Goal: Purchase product/service

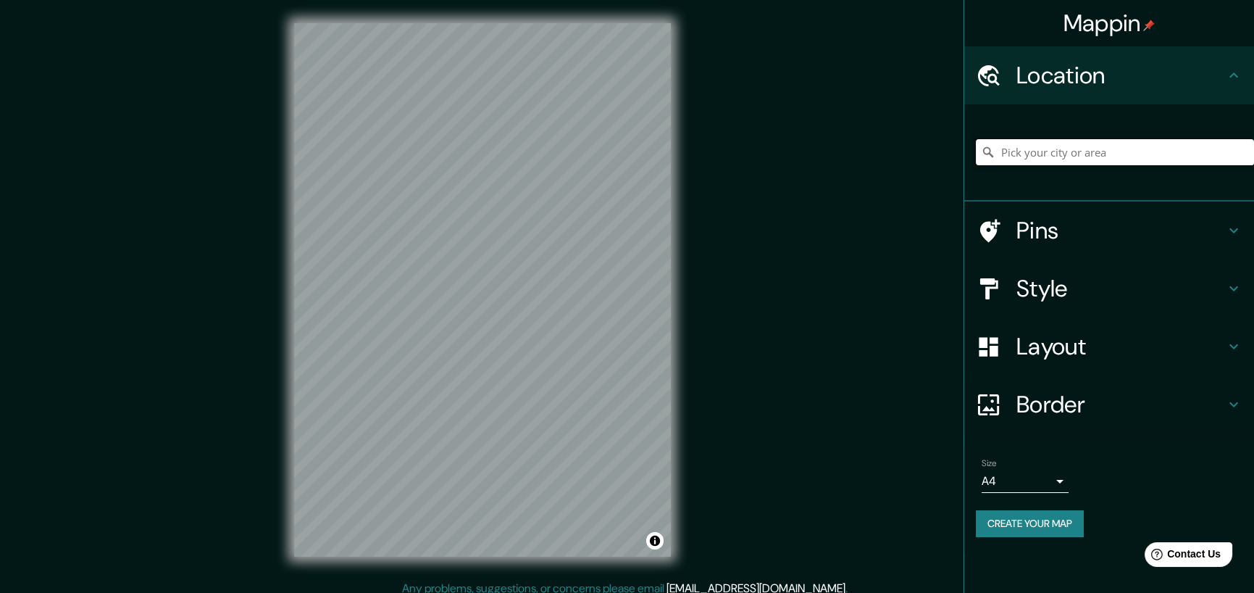
click at [1013, 149] on input "Pick your city or area" at bounding box center [1115, 152] width 278 height 26
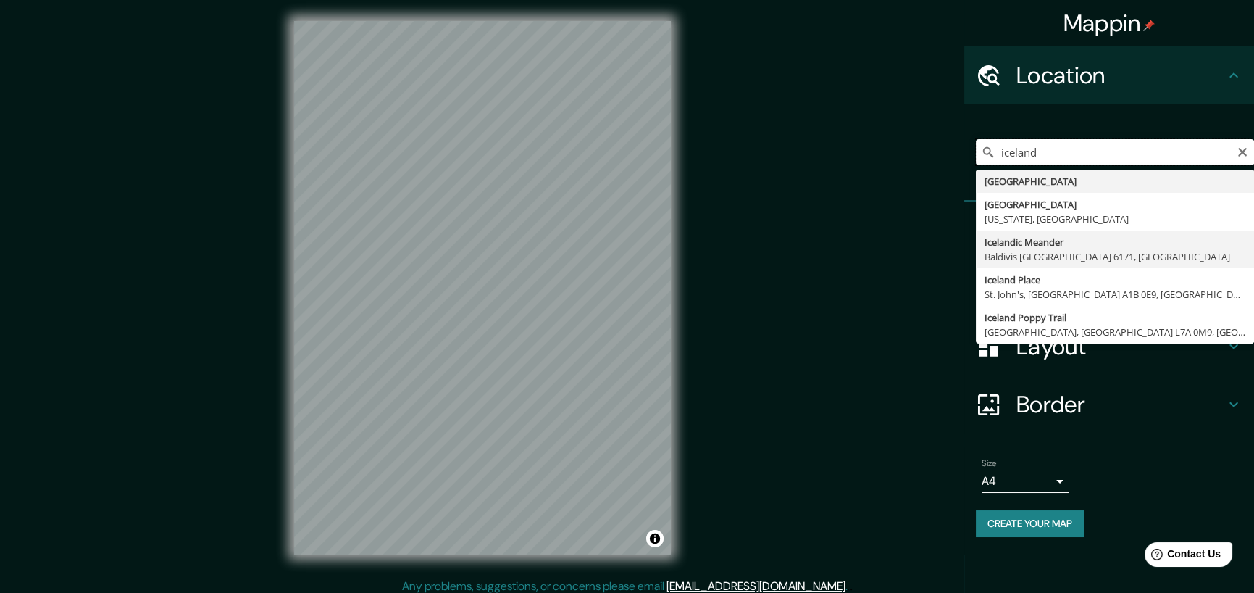
scroll to position [10, 0]
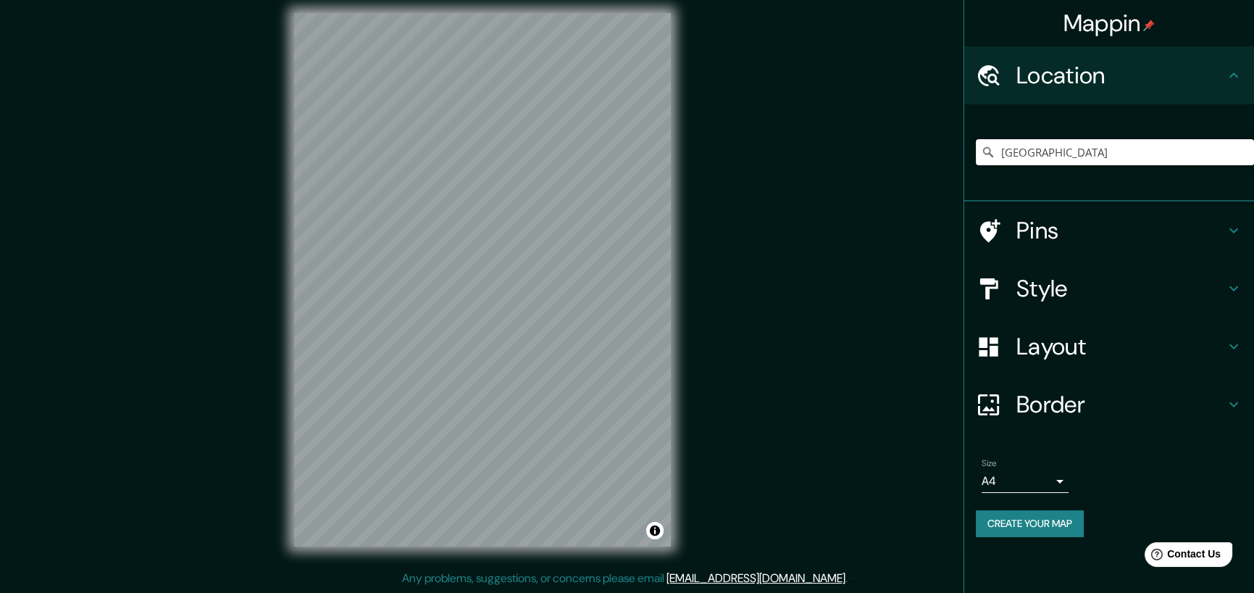
type input "Iceland"
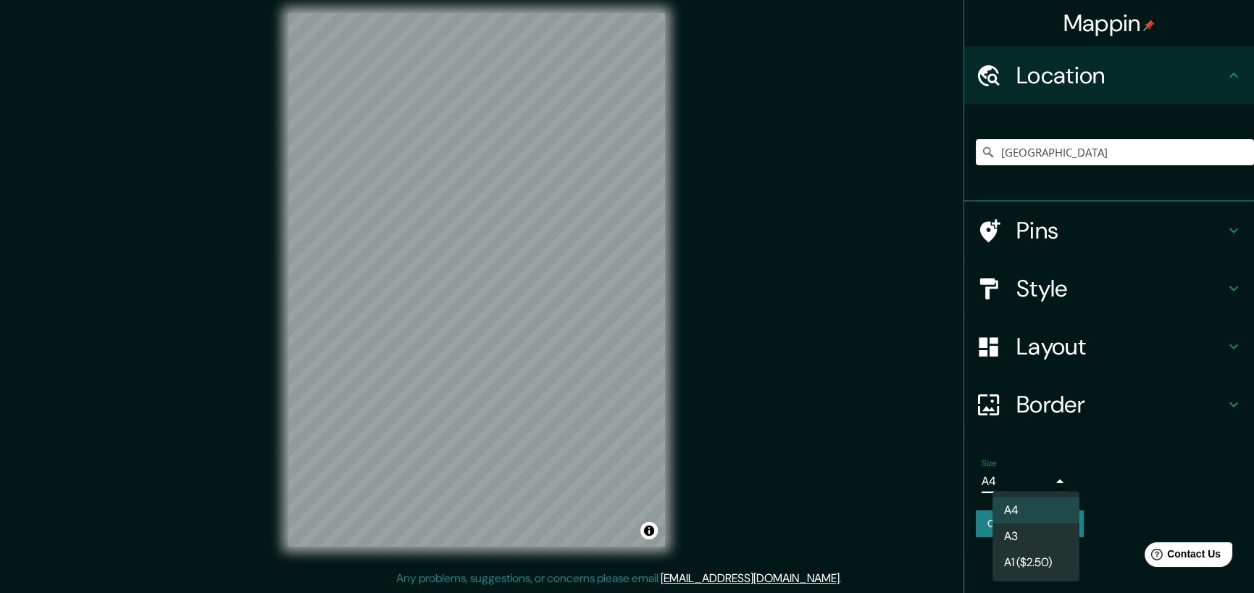
click at [1063, 482] on body "Mappin Location Iceland Iceland Iceland California, United States Icelandic Mea…" at bounding box center [627, 286] width 1254 height 593
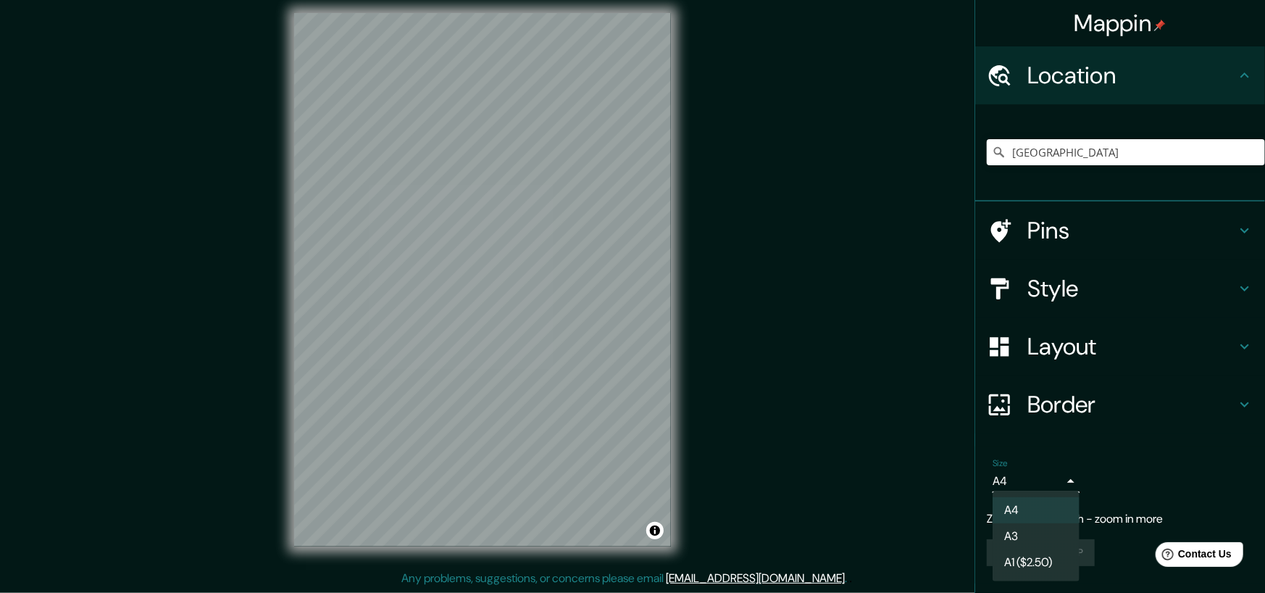
click at [1051, 511] on li "A4" at bounding box center [1036, 510] width 87 height 26
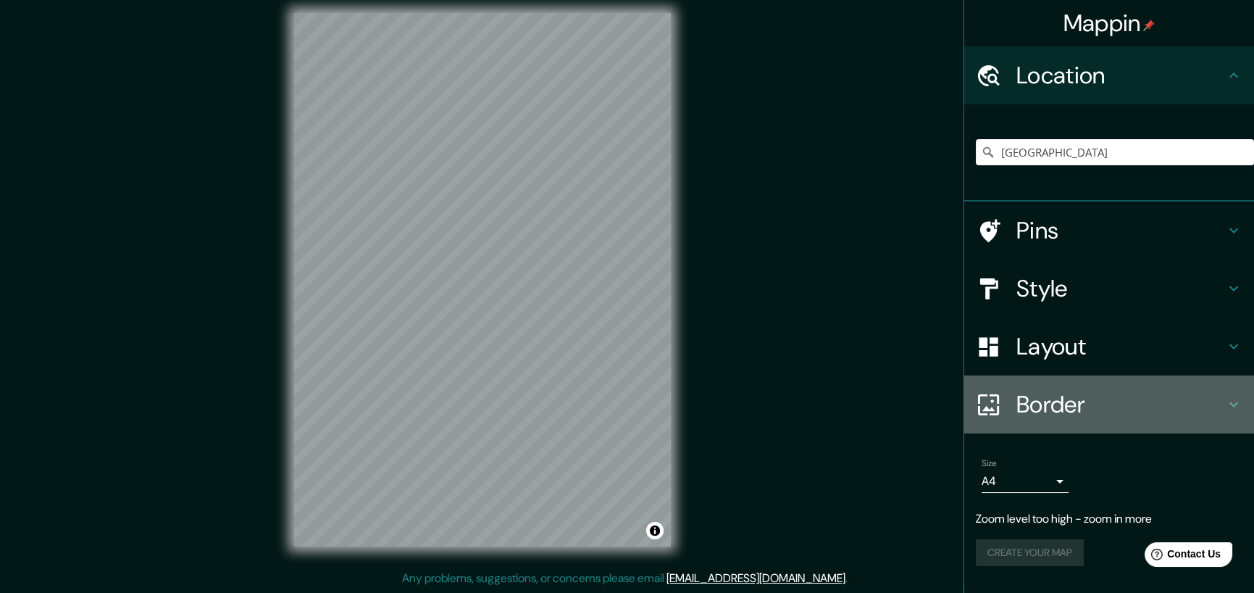
click at [1075, 399] on h4 "Border" at bounding box center [1121, 404] width 209 height 29
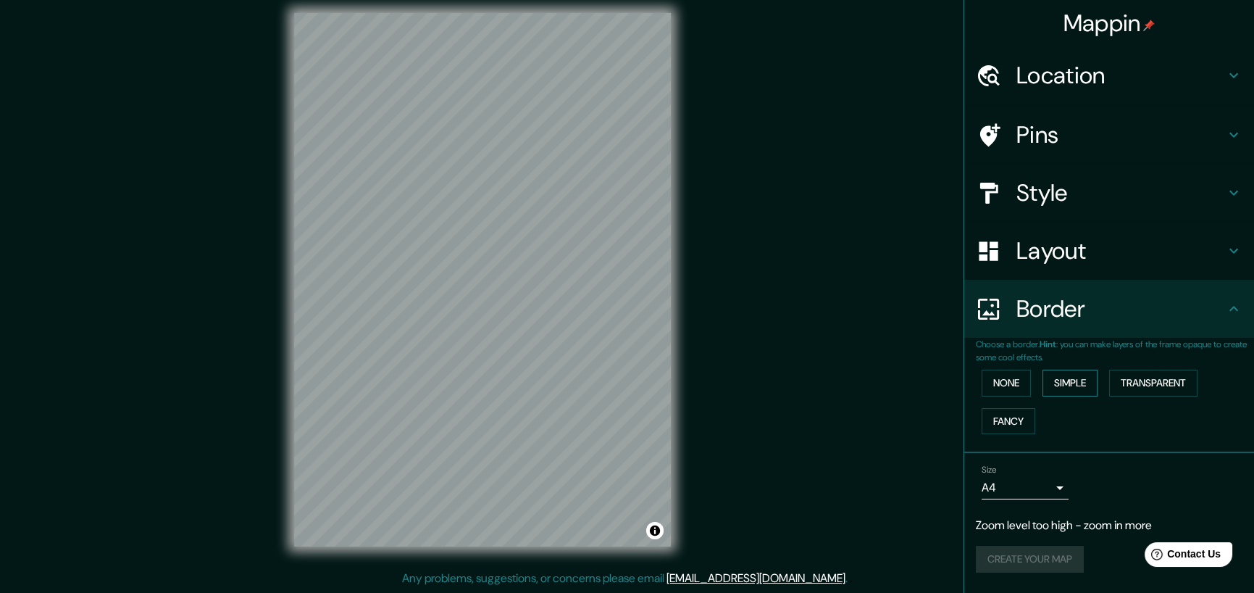
click at [1073, 383] on button "Simple" at bounding box center [1070, 383] width 55 height 27
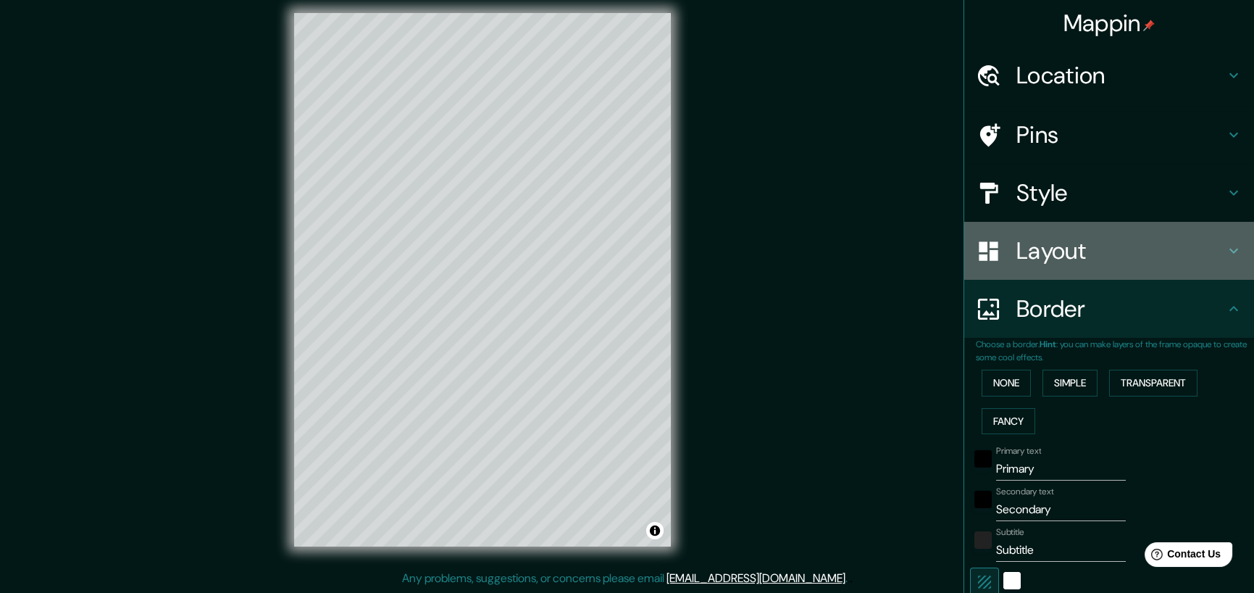
click at [1017, 254] on h4 "Layout" at bounding box center [1121, 250] width 209 height 29
type input "42"
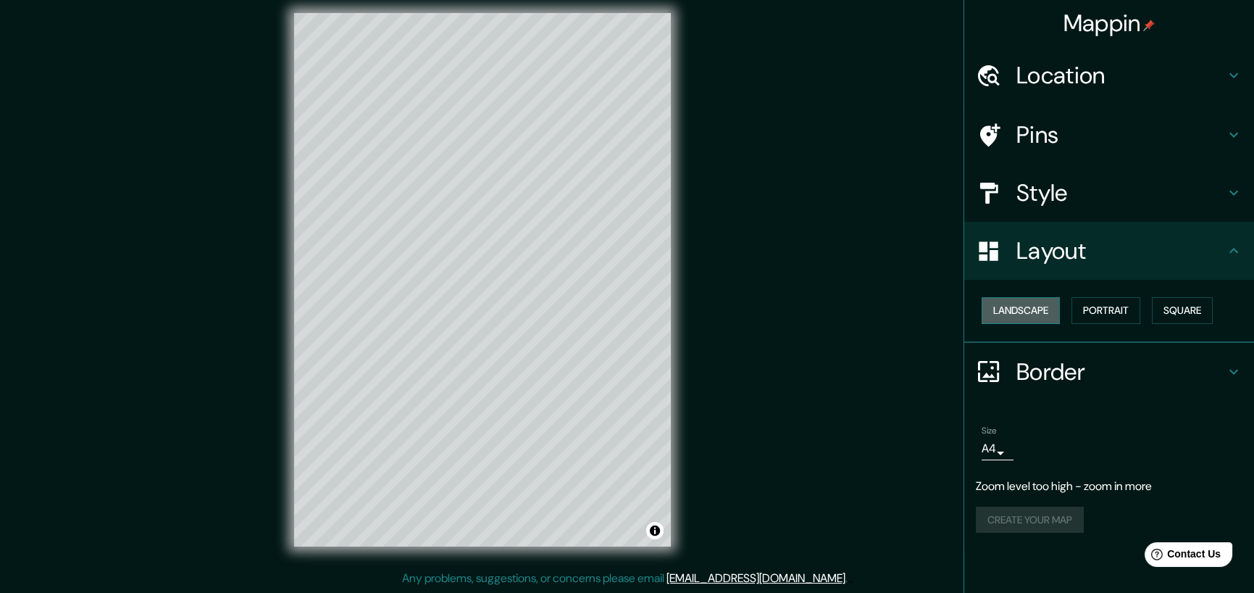
click at [1012, 307] on button "Landscape" at bounding box center [1021, 310] width 78 height 27
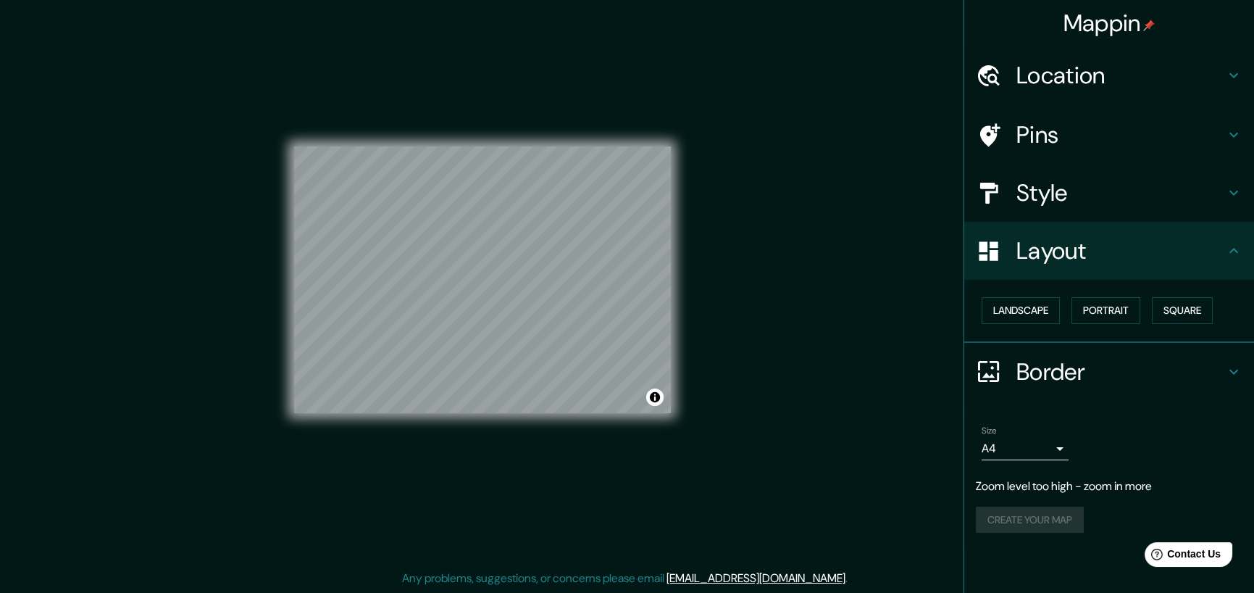
click at [1029, 187] on h4 "Style" at bounding box center [1121, 192] width 209 height 29
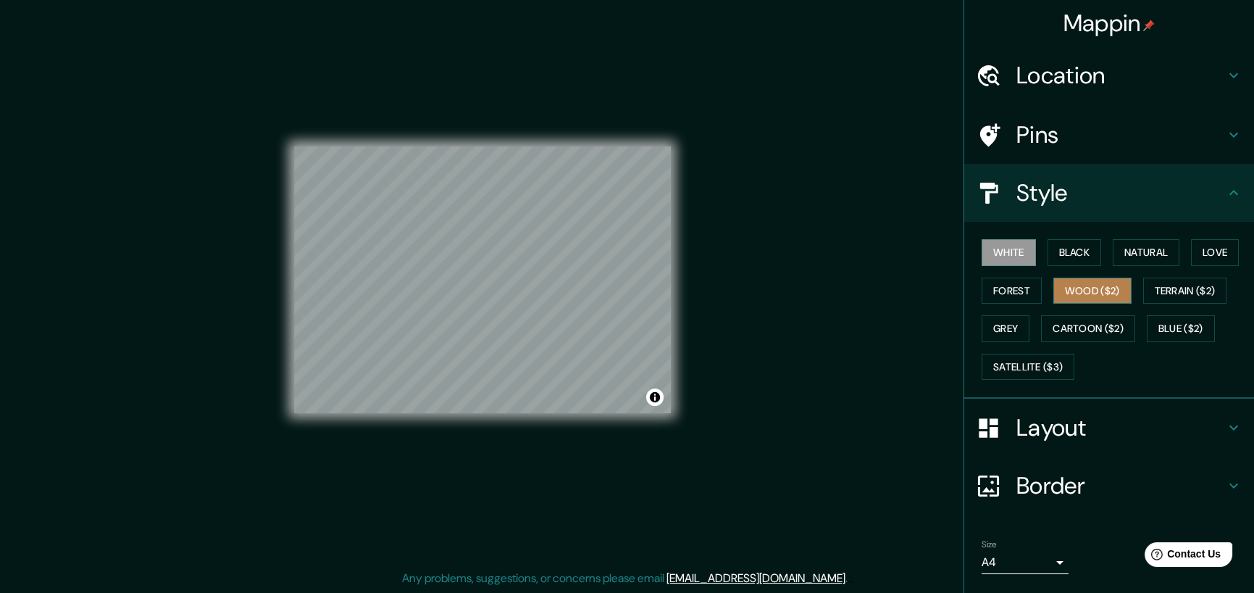
click at [1057, 286] on button "Wood ($2)" at bounding box center [1093, 291] width 78 height 27
click at [1003, 287] on button "Forest" at bounding box center [1012, 291] width 60 height 27
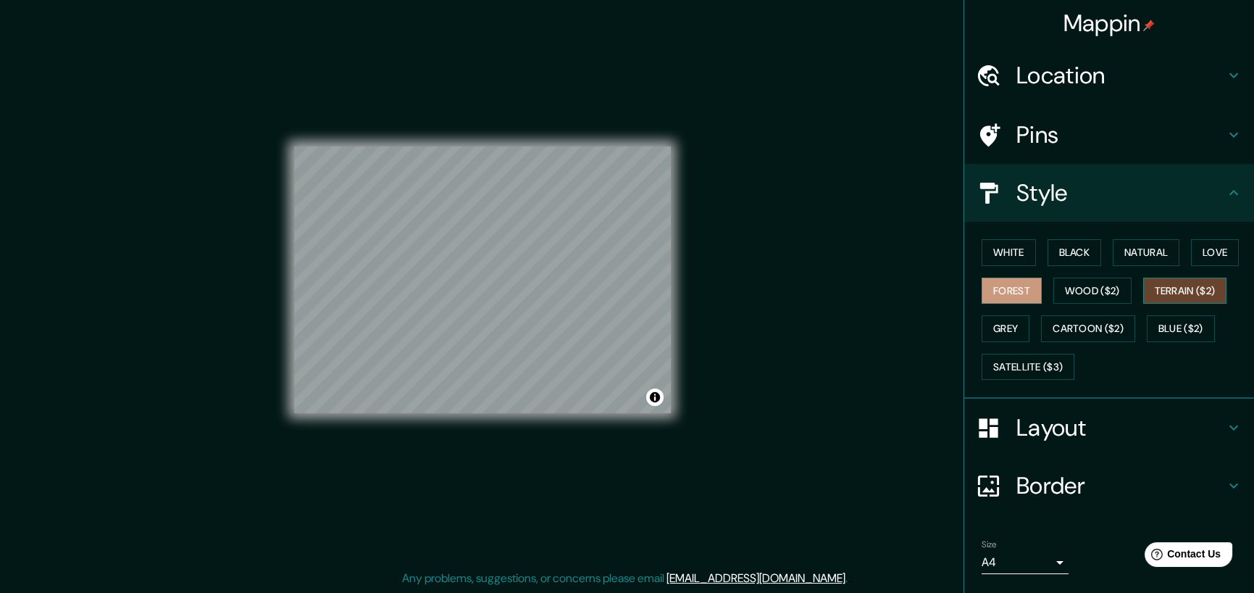
click at [1154, 284] on button "Terrain ($2)" at bounding box center [1186, 291] width 84 height 27
click at [1074, 326] on button "Cartoon ($2)" at bounding box center [1088, 328] width 94 height 27
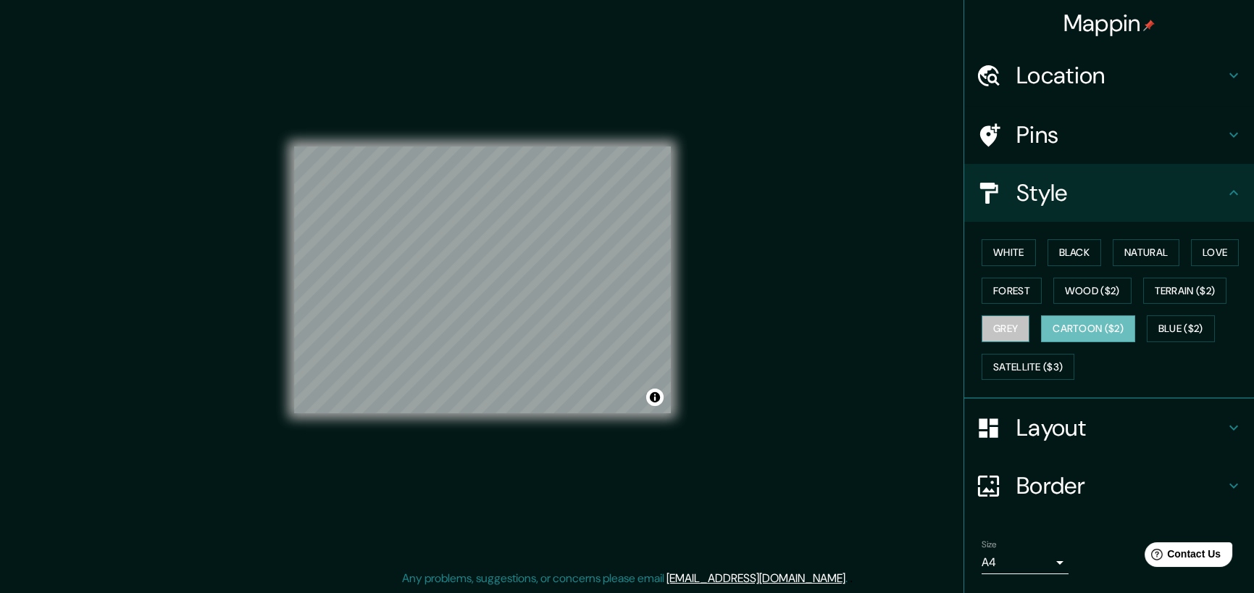
click at [983, 322] on button "Grey" at bounding box center [1006, 328] width 48 height 27
click at [984, 247] on button "White" at bounding box center [1009, 252] width 54 height 27
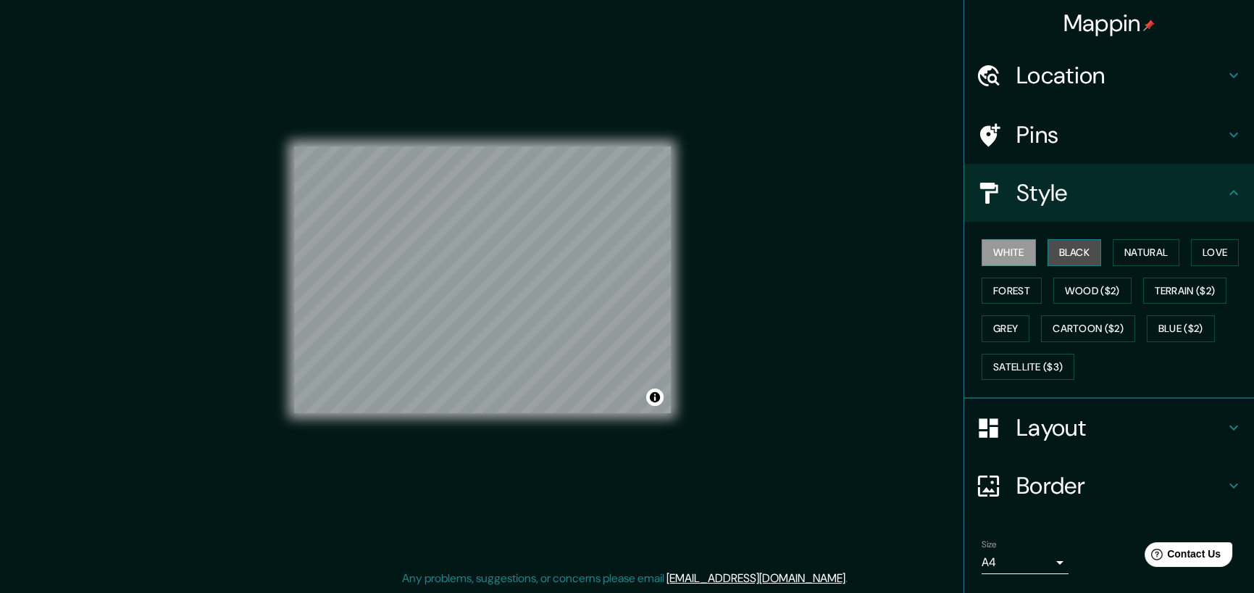
click at [1048, 250] on button "Black" at bounding box center [1075, 252] width 54 height 27
click at [1132, 250] on button "Natural" at bounding box center [1146, 252] width 67 height 27
click at [1038, 138] on h4 "Pins" at bounding box center [1121, 134] width 209 height 29
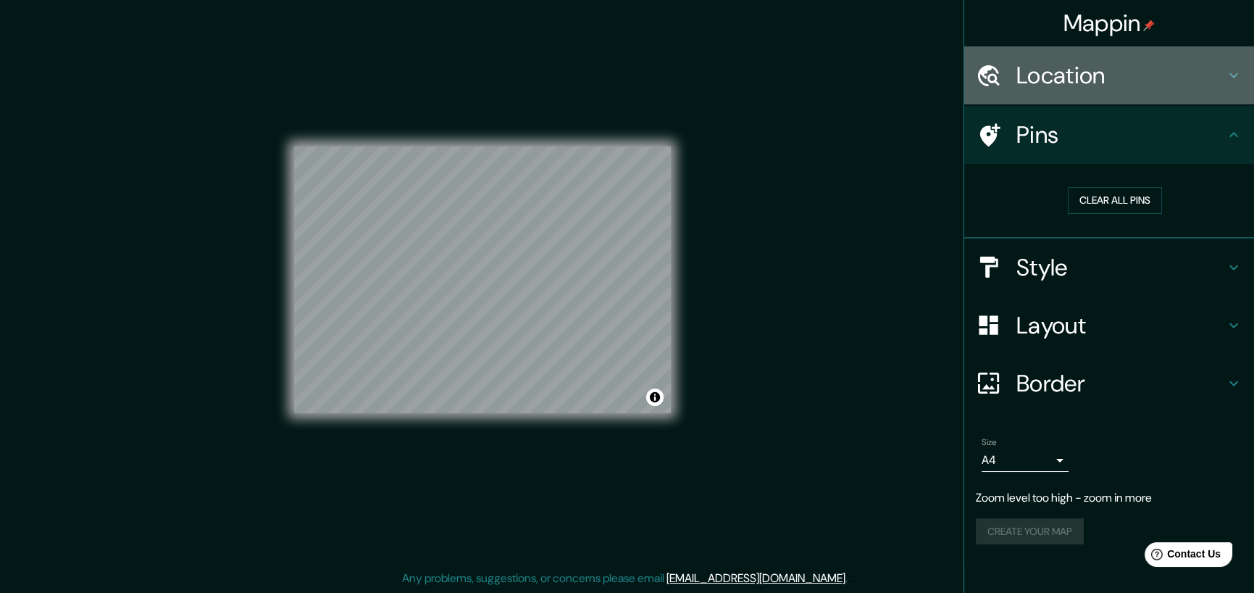
click at [1080, 79] on h4 "Location" at bounding box center [1121, 75] width 209 height 29
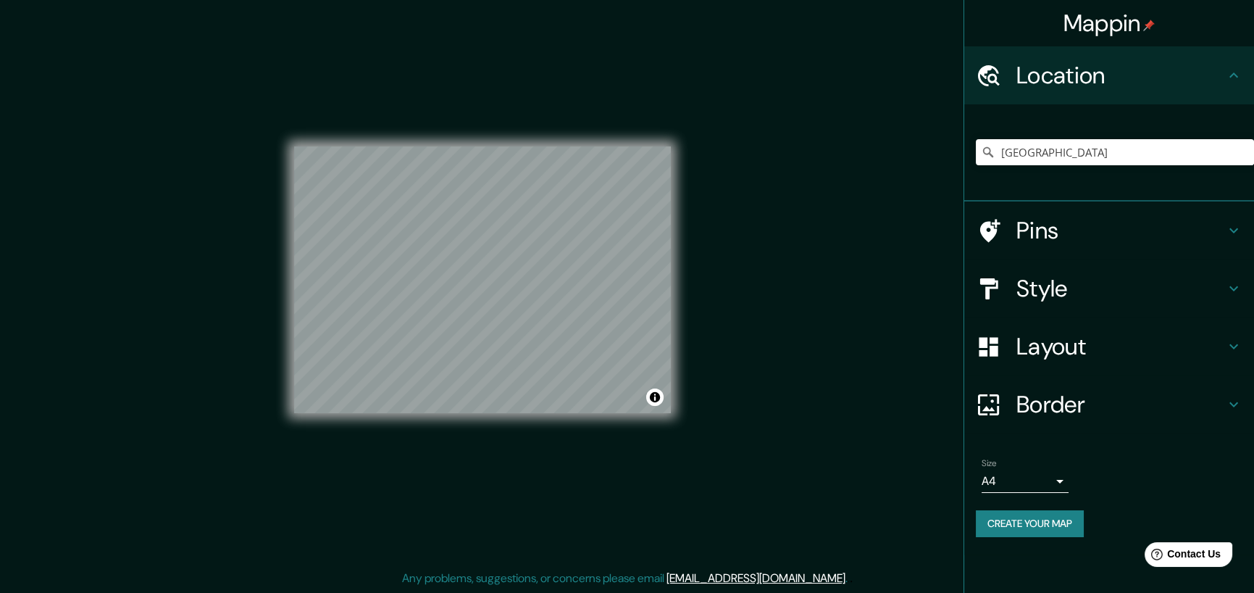
click at [655, 436] on div "© Mapbox © OpenStreetMap Improve this map" at bounding box center [482, 279] width 377 height 533
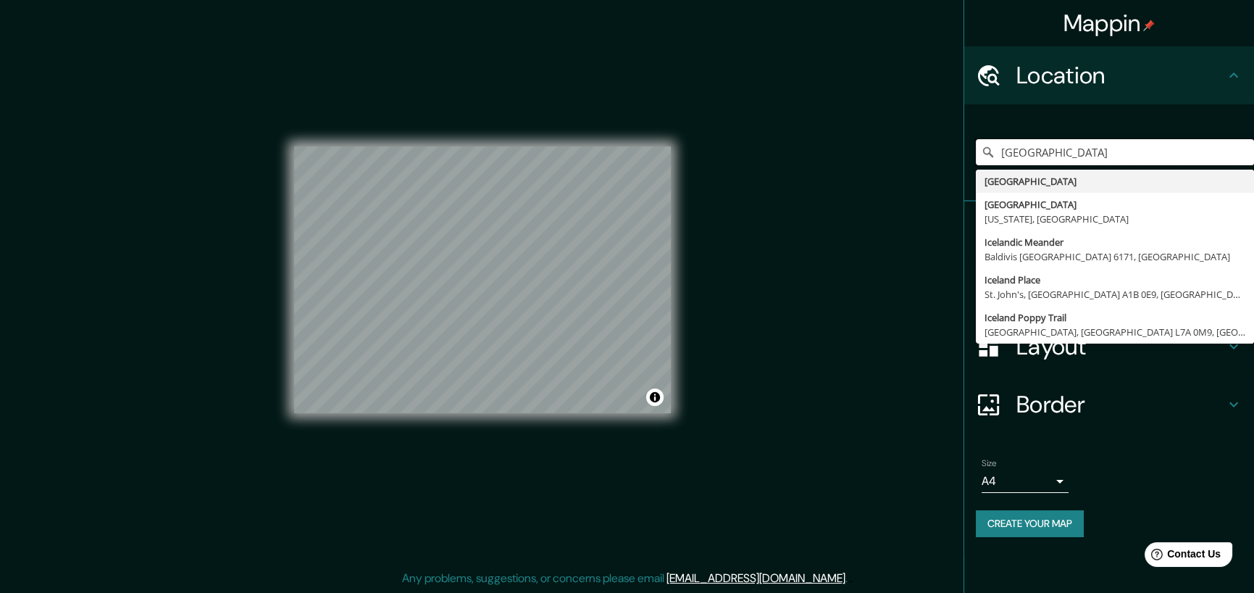
drag, startPoint x: 1076, startPoint y: 146, endPoint x: 893, endPoint y: 149, distance: 183.4
click at [894, 149] on div "Mappin Location Iceland Iceland Iceland California, United States Icelandic Mea…" at bounding box center [627, 291] width 1254 height 603
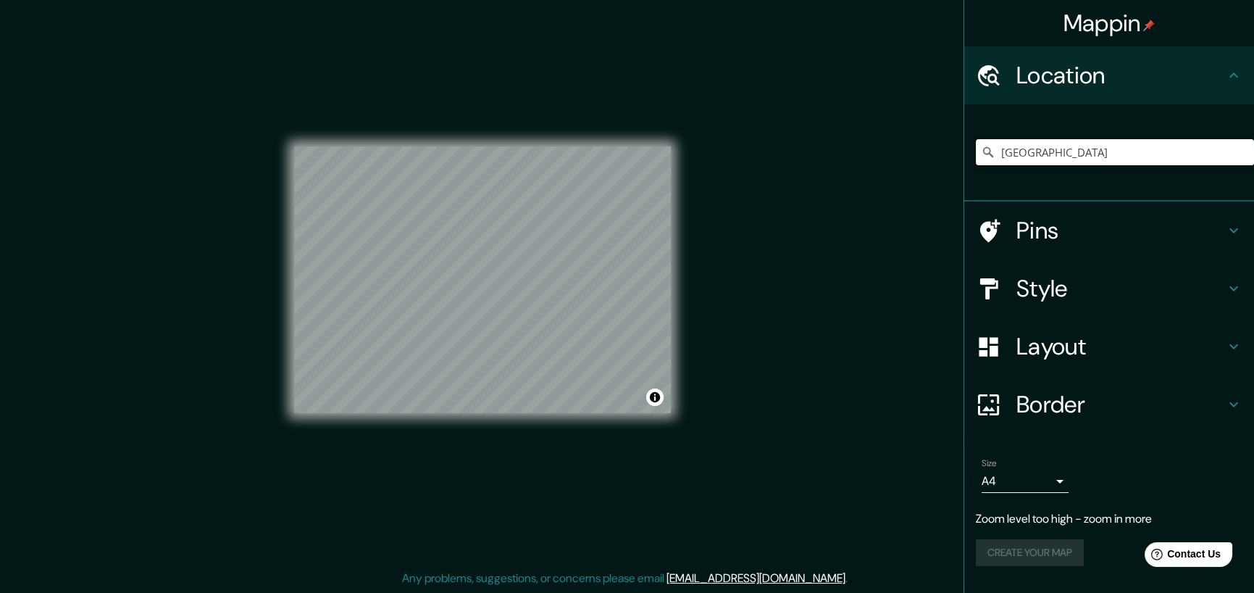
type input "Maldives"
click at [1022, 280] on h4 "Style" at bounding box center [1121, 288] width 209 height 29
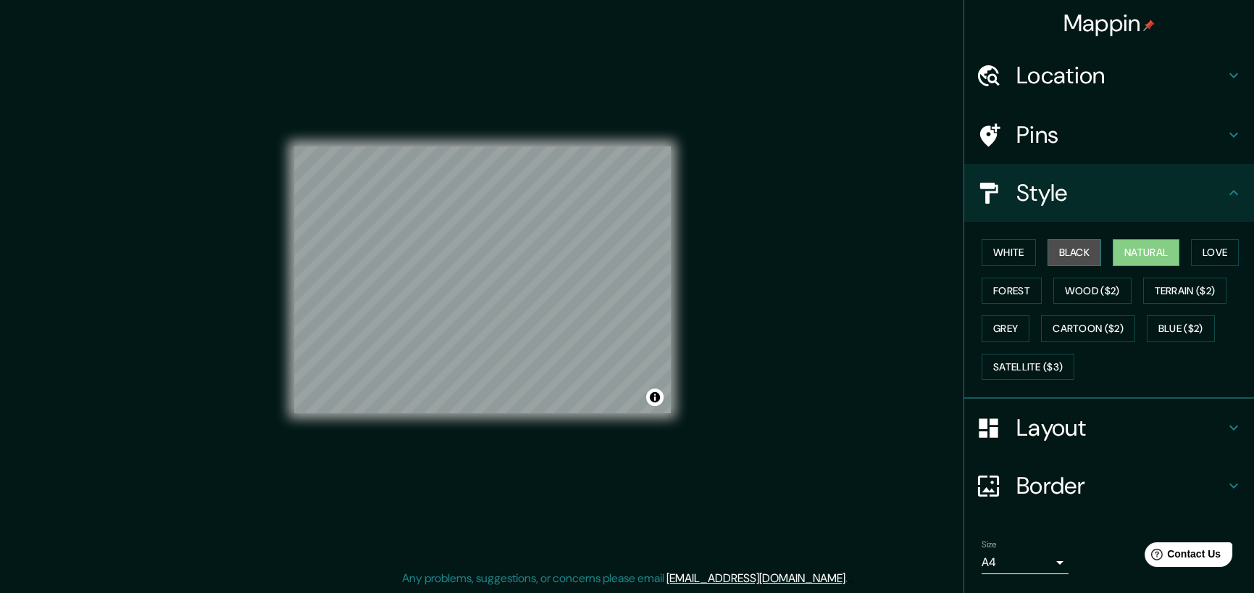
click at [1073, 252] on button "Black" at bounding box center [1075, 252] width 54 height 27
click at [1009, 254] on button "White" at bounding box center [1009, 252] width 54 height 27
